Goal: Find specific page/section: Find specific page/section

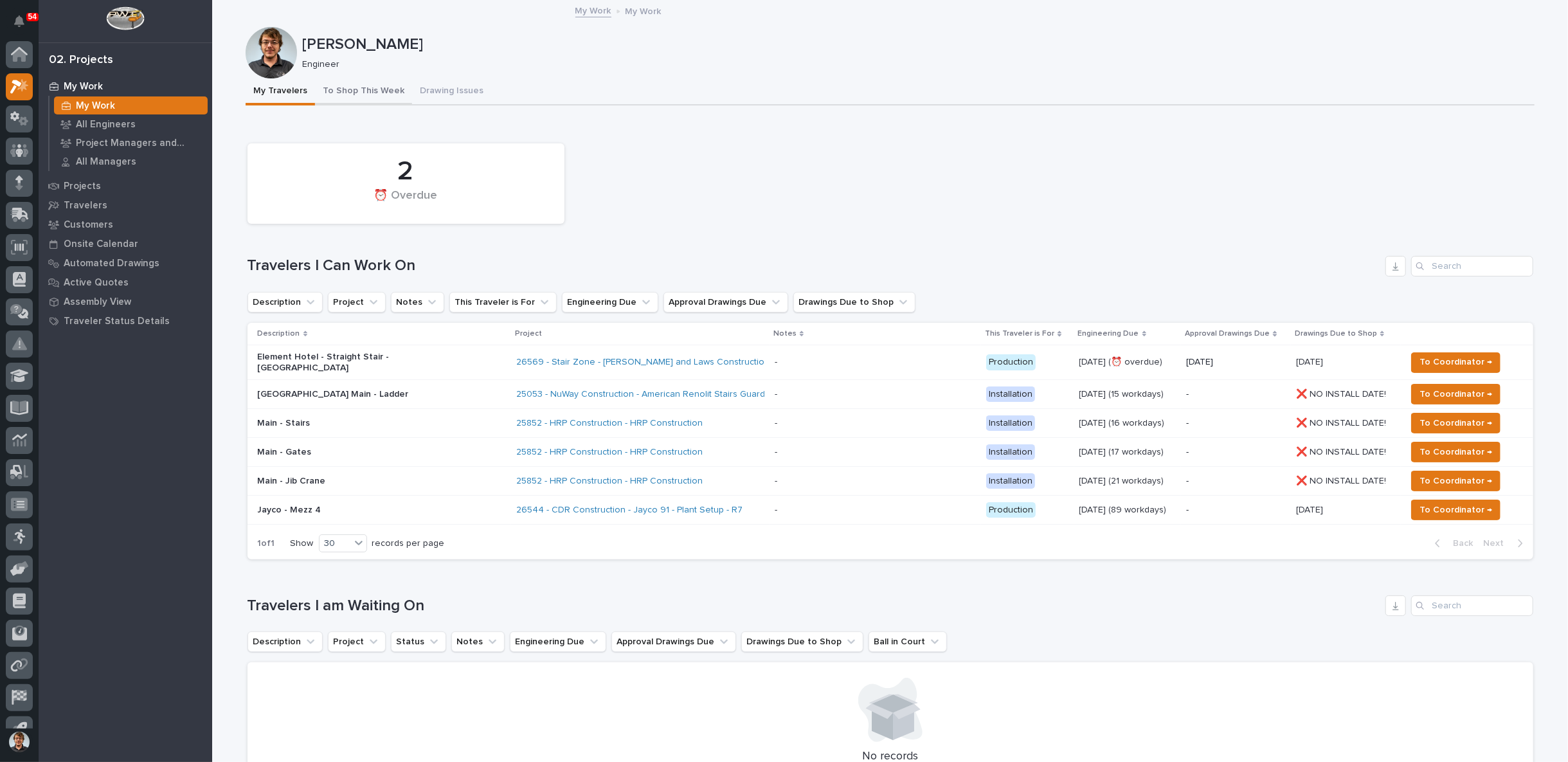
click at [361, 93] on button "To Shop This Week" at bounding box center [363, 92] width 97 height 27
